Goal: Check status

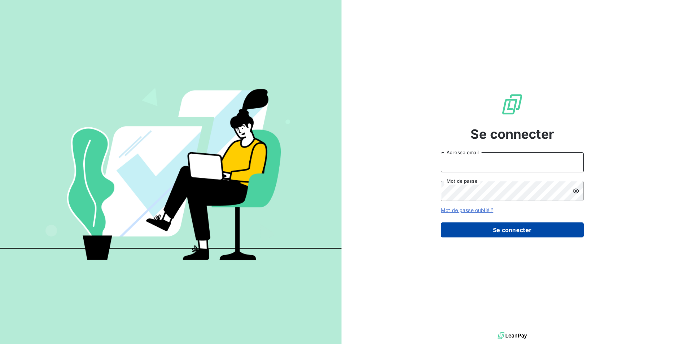
type input "id@monier-environnement.com"
click at [514, 229] on button "Se connecter" at bounding box center [512, 229] width 143 height 15
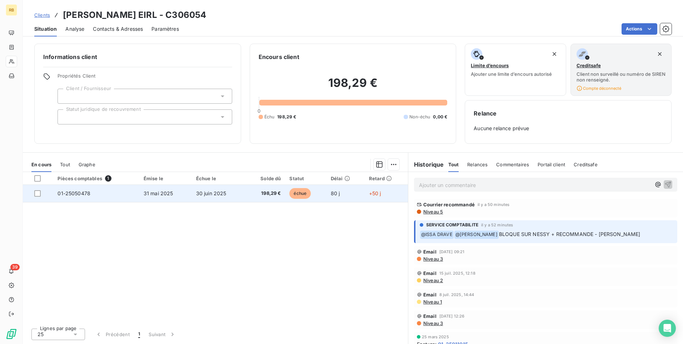
click at [301, 193] on span "échue" at bounding box center [300, 193] width 21 height 11
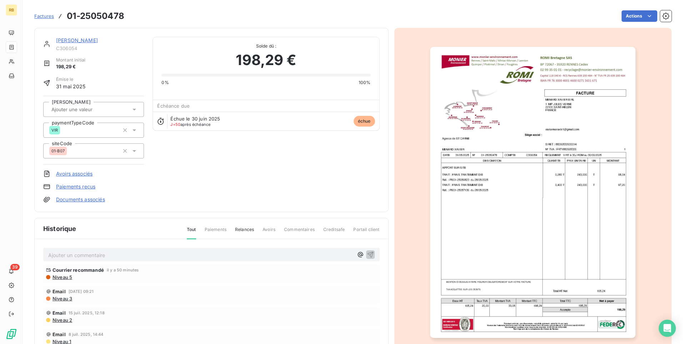
click at [501, 245] on img "button" at bounding box center [533, 192] width 206 height 291
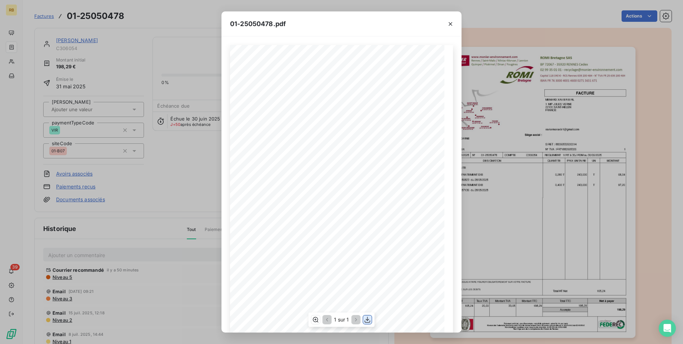
click at [368, 318] on icon "button" at bounding box center [368, 320] width 6 height 6
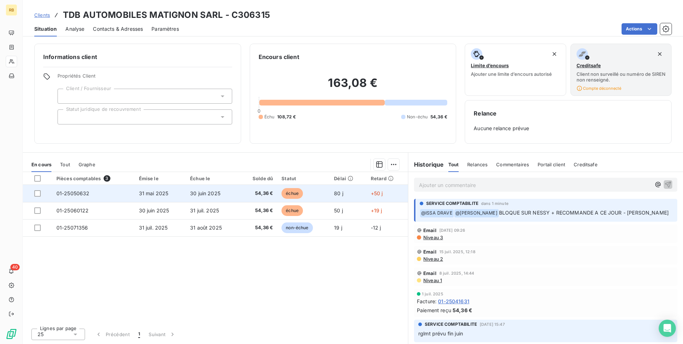
click at [293, 192] on span "échue" at bounding box center [292, 193] width 21 height 11
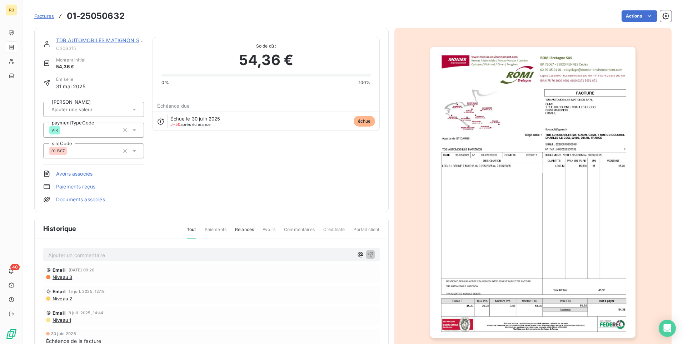
click at [532, 211] on img "button" at bounding box center [533, 192] width 206 height 291
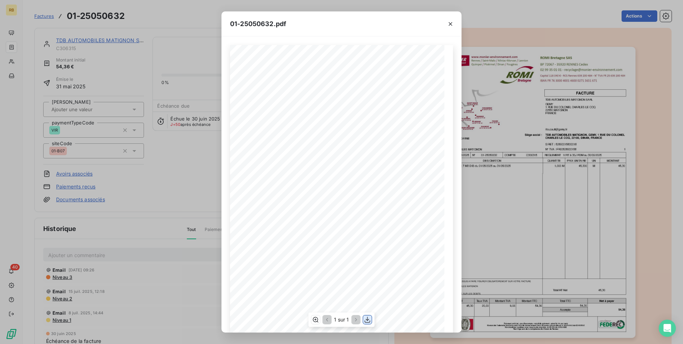
click at [367, 318] on icon "button" at bounding box center [367, 319] width 7 height 7
click at [451, 25] on icon "button" at bounding box center [451, 24] width 4 height 4
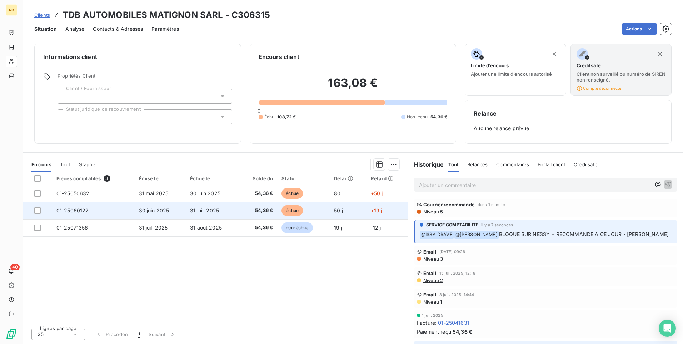
click at [297, 210] on span "échue" at bounding box center [292, 210] width 21 height 11
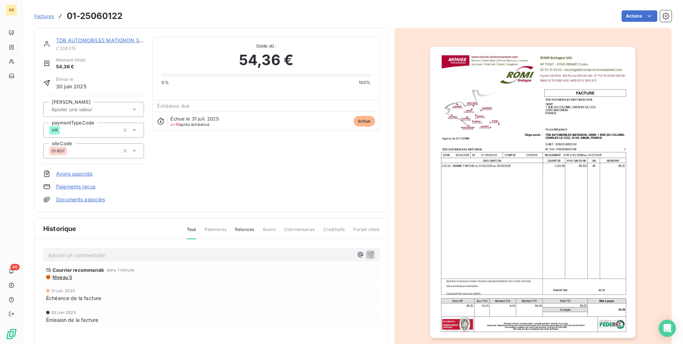
click at [466, 247] on img "button" at bounding box center [533, 192] width 206 height 291
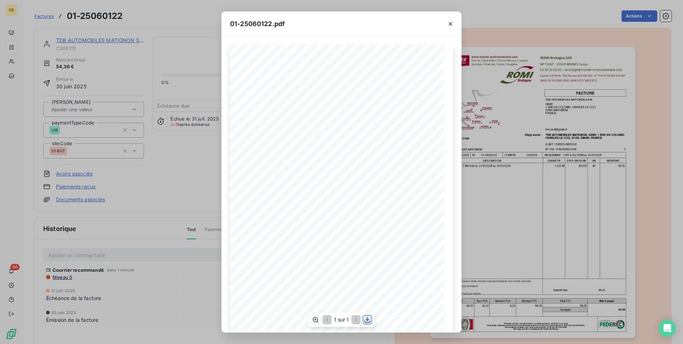
click at [368, 321] on icon "button" at bounding box center [368, 320] width 6 height 6
click at [451, 21] on icon "button" at bounding box center [450, 23] width 7 height 7
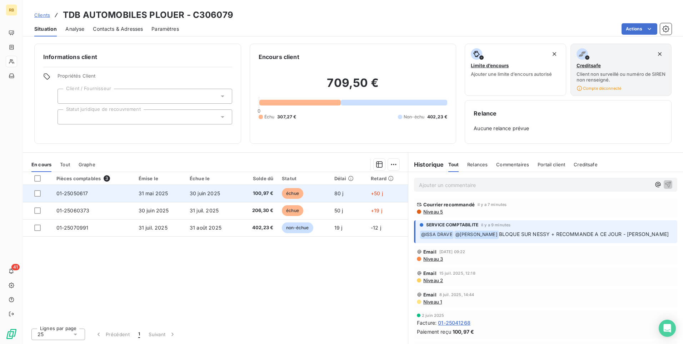
click at [292, 190] on span "échue" at bounding box center [292, 193] width 21 height 11
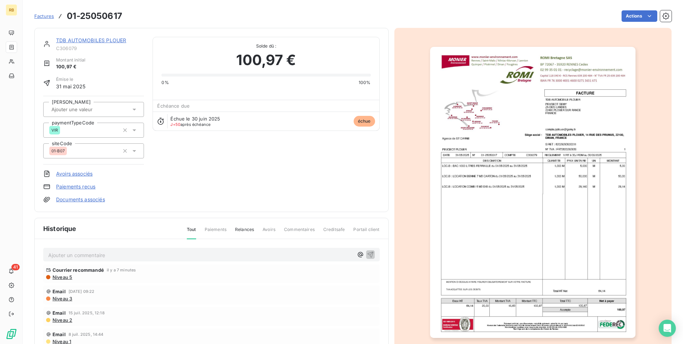
click at [532, 191] on img "button" at bounding box center [533, 192] width 206 height 291
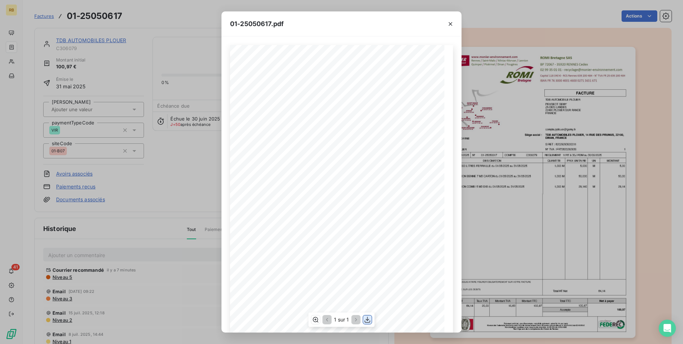
click at [367, 319] on icon "button" at bounding box center [368, 320] width 6 height 6
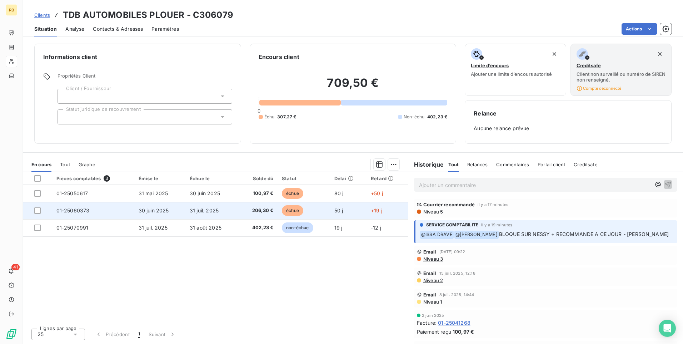
click at [291, 210] on span "échue" at bounding box center [292, 210] width 21 height 11
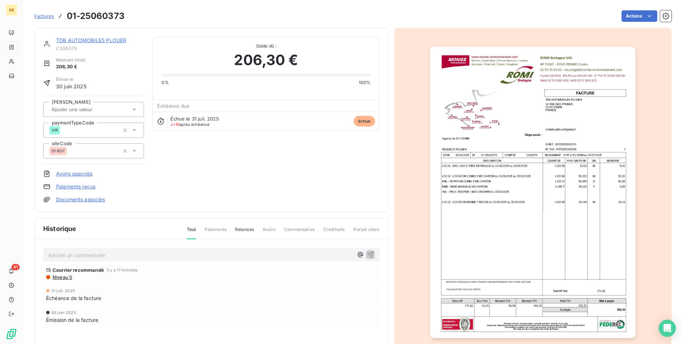
click at [501, 187] on img "button" at bounding box center [533, 192] width 206 height 291
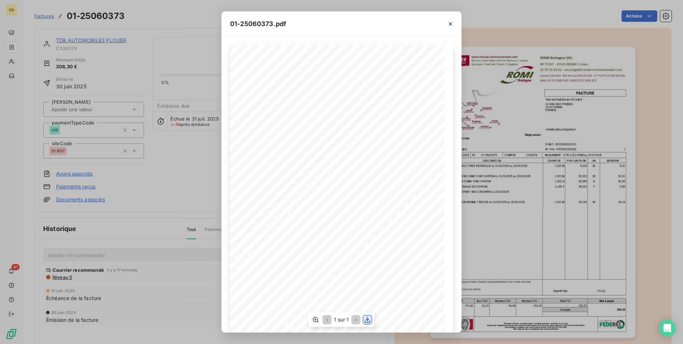
click at [368, 319] on icon "button" at bounding box center [367, 319] width 7 height 7
click at [452, 23] on icon "button" at bounding box center [451, 24] width 4 height 4
